Goal: Transaction & Acquisition: Obtain resource

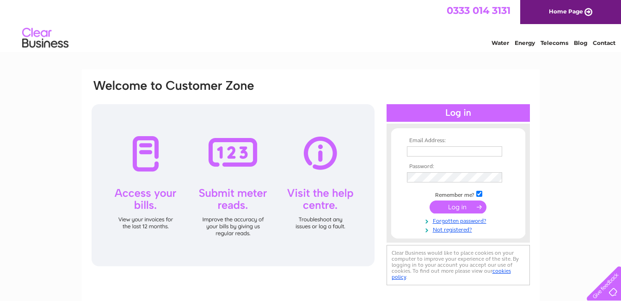
type input "[EMAIL_ADDRESS][DOMAIN_NAME]"
click at [458, 205] on input "submit" at bounding box center [458, 206] width 57 height 13
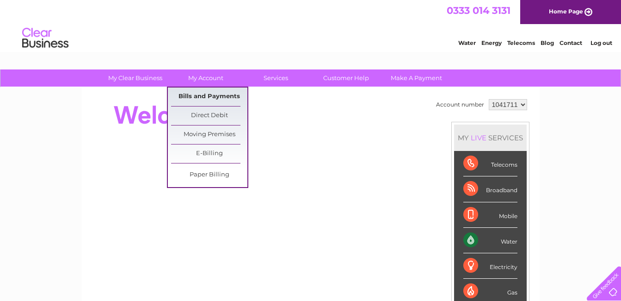
click at [204, 94] on link "Bills and Payments" at bounding box center [209, 96] width 76 height 19
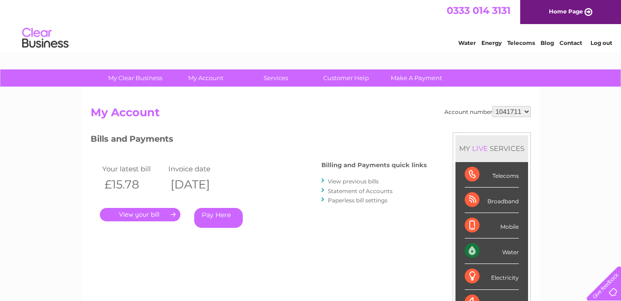
click at [144, 212] on link "." at bounding box center [140, 214] width 81 height 13
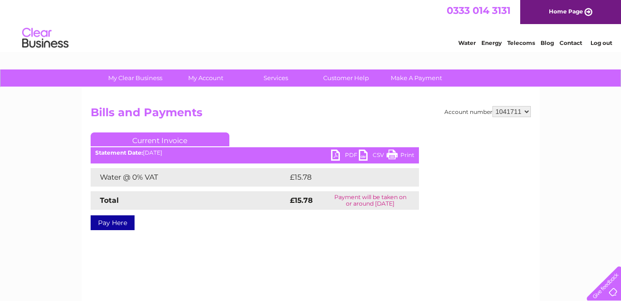
click at [336, 151] on link "PDF" at bounding box center [345, 155] width 28 height 13
click at [608, 41] on link "Log out" at bounding box center [602, 42] width 22 height 7
